Goal: Complete application form

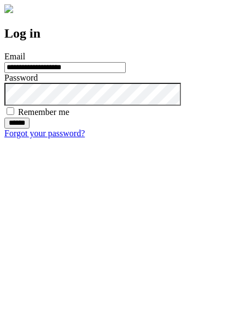
type input "**********"
click at [29, 129] on input "******" at bounding box center [16, 123] width 25 height 11
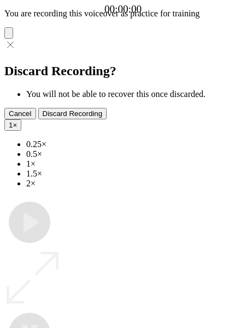
type input "**********"
